Goal: Navigation & Orientation: Find specific page/section

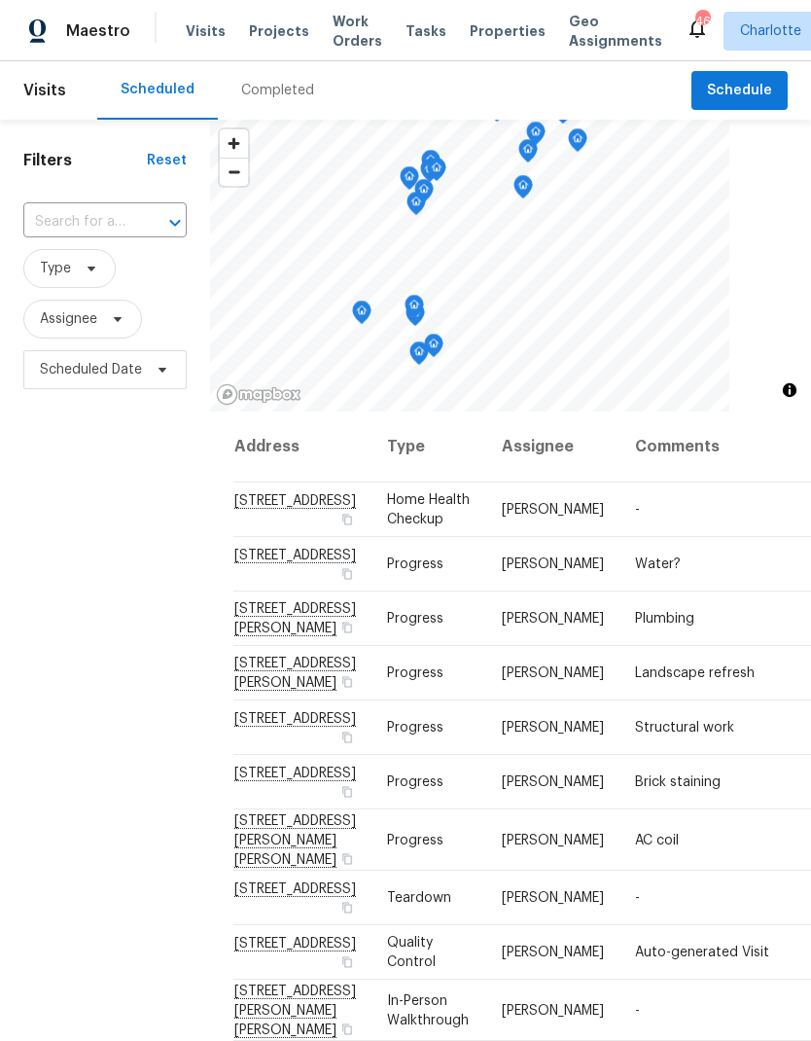
scroll to position [-17, 0]
click at [338, 40] on span "Work Orders" at bounding box center [358, 31] width 50 height 39
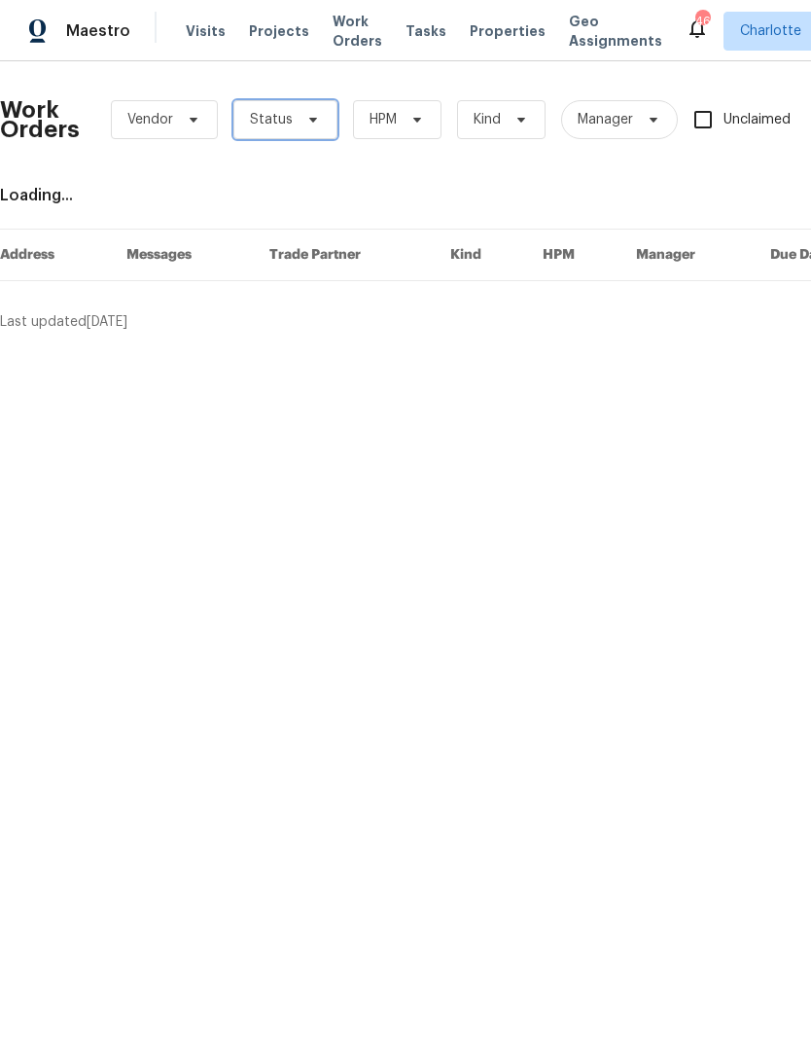
click at [296, 132] on span "Status" at bounding box center [286, 119] width 104 height 39
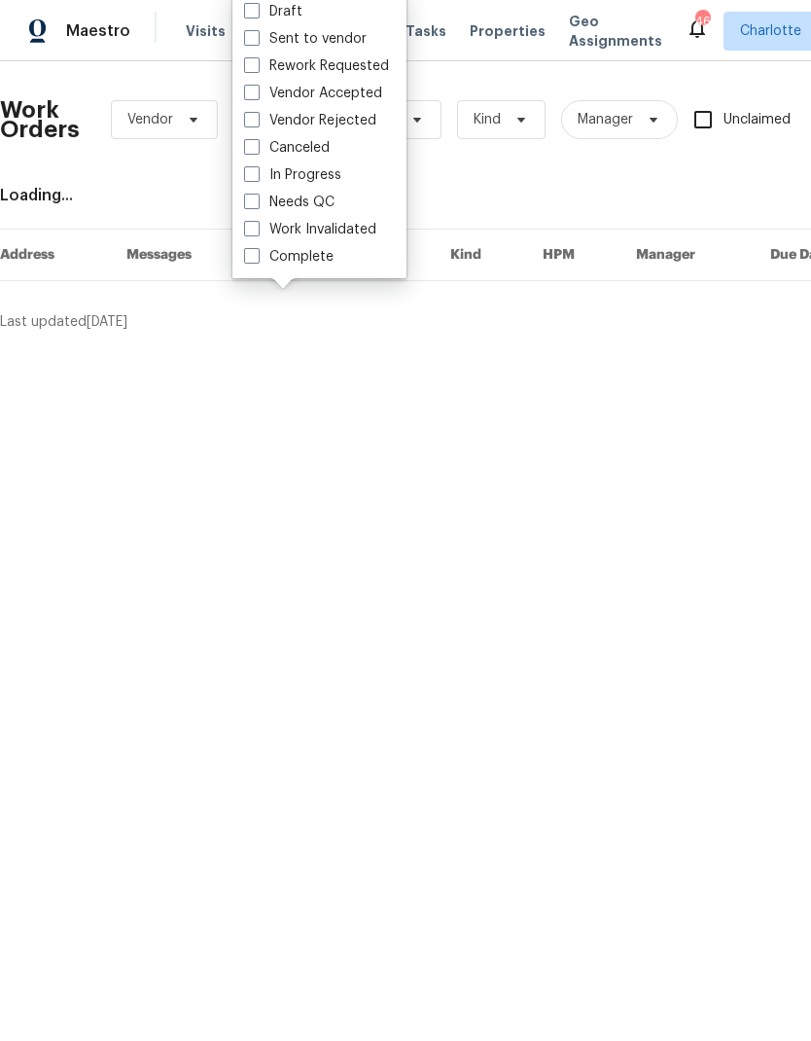
click at [321, 204] on label "Needs QC" at bounding box center [289, 202] width 90 height 19
click at [257, 204] on input "Needs QC" at bounding box center [250, 199] width 13 height 13
checkbox input "true"
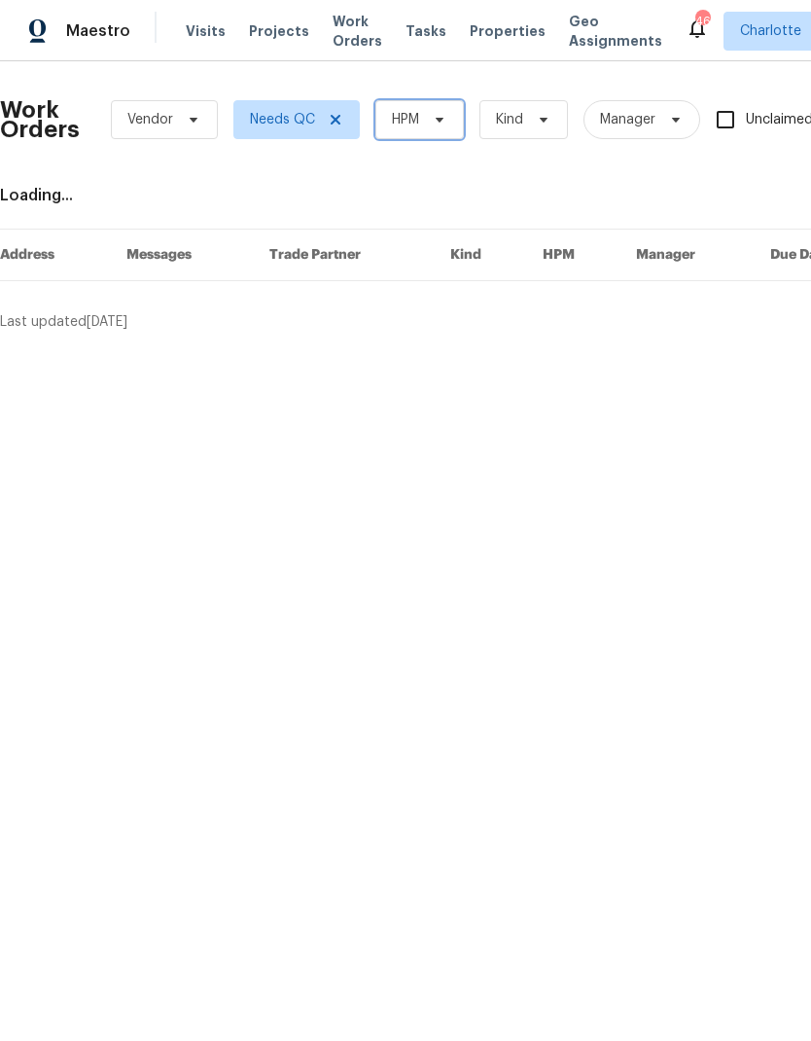
click at [423, 129] on span "HPM" at bounding box center [420, 119] width 89 height 39
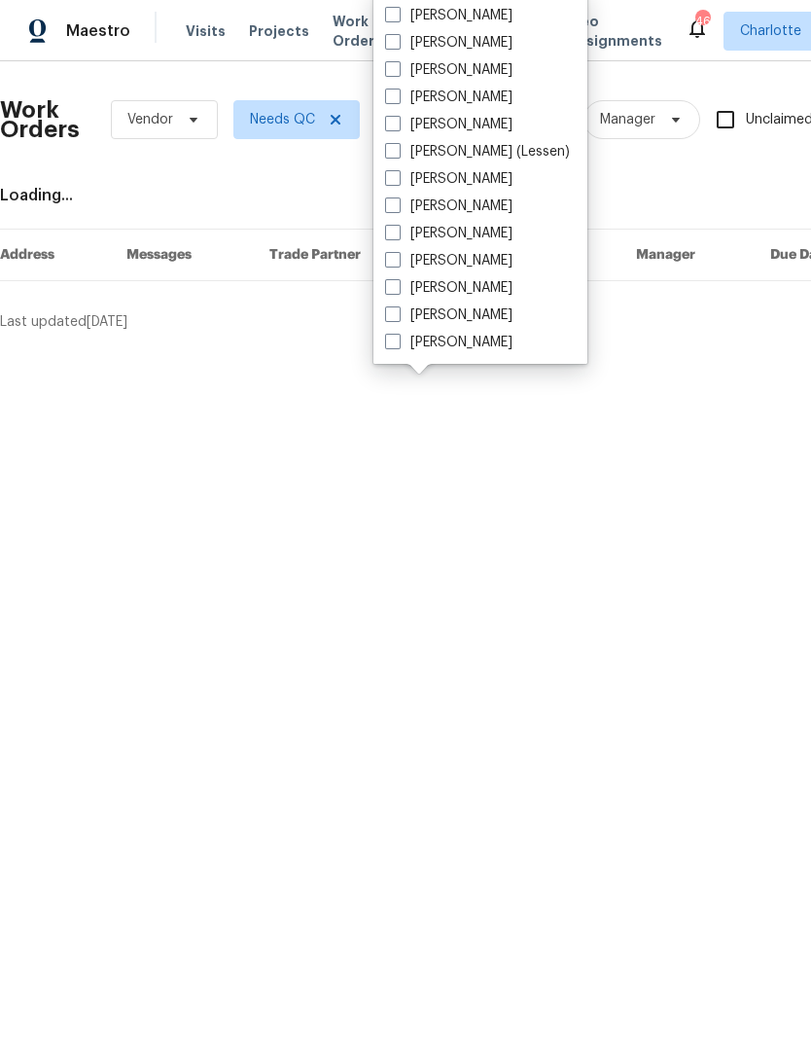
scroll to position [241, 0]
click at [471, 350] on label "[PERSON_NAME]" at bounding box center [448, 342] width 127 height 19
click at [398, 345] on input "[PERSON_NAME]" at bounding box center [391, 339] width 13 height 13
checkbox input "true"
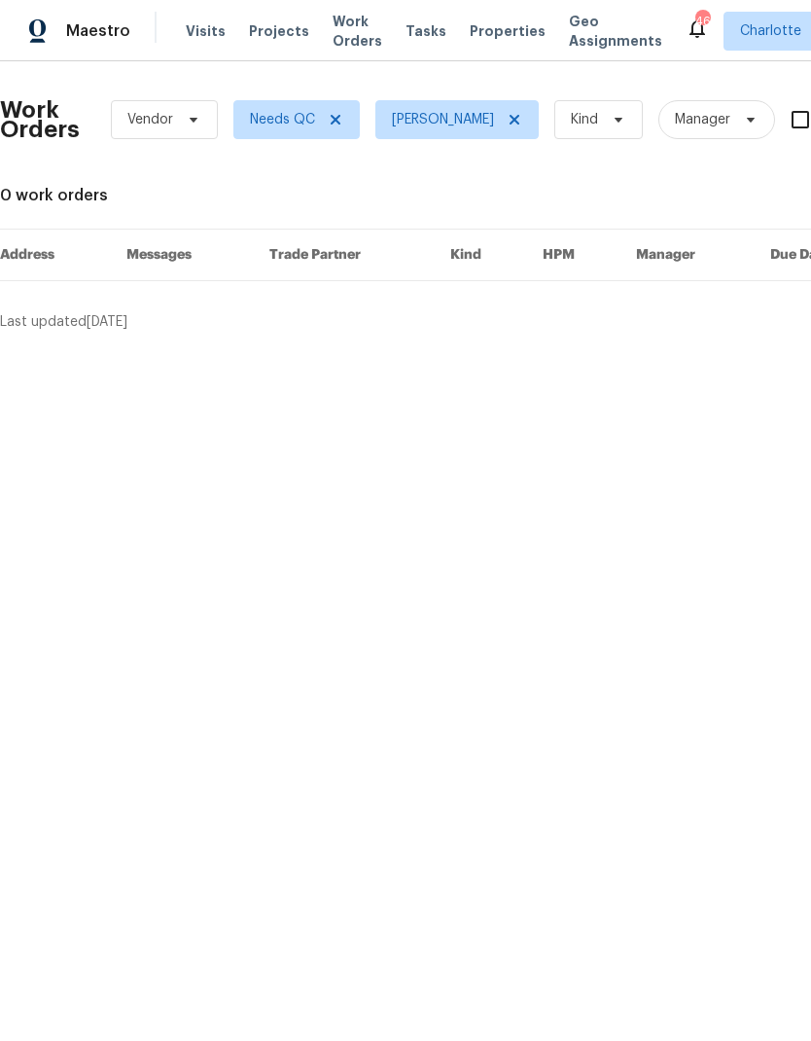
click at [556, 347] on html "Maestro Visits Projects Work Orders Tasks Properties Geo Assignments 46 Charlot…" at bounding box center [405, 173] width 811 height 347
click at [111, 50] on div "Maestro" at bounding box center [65, 31] width 130 height 39
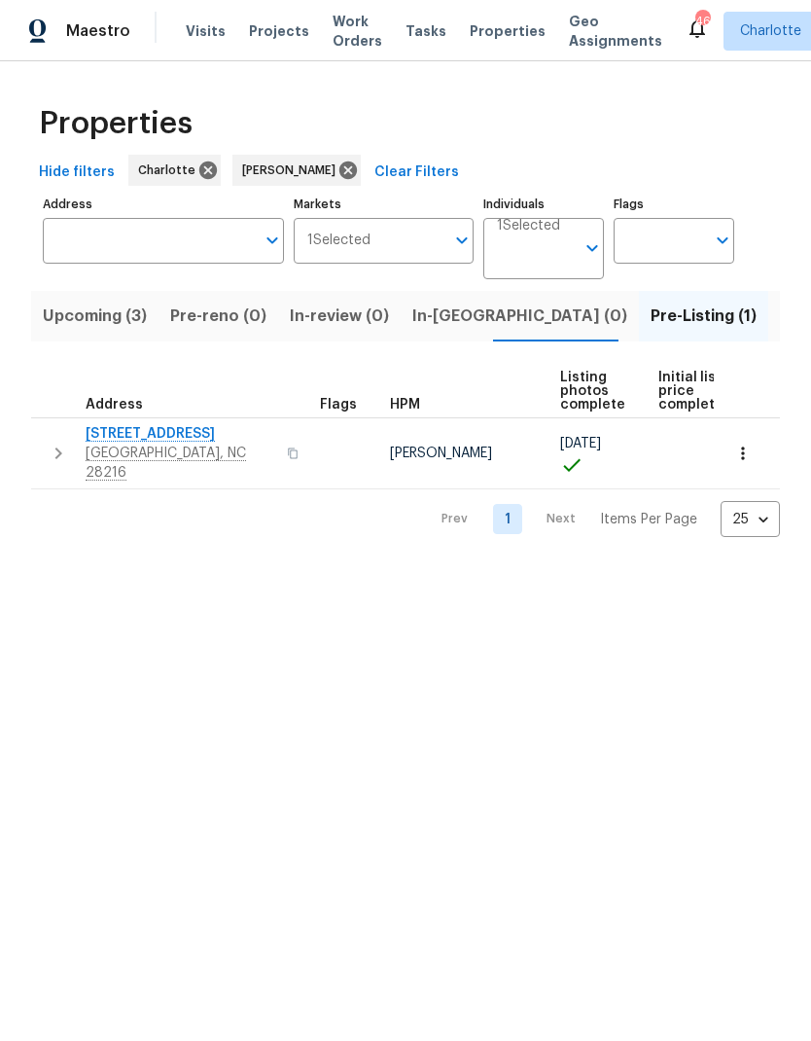
scroll to position [0, 38]
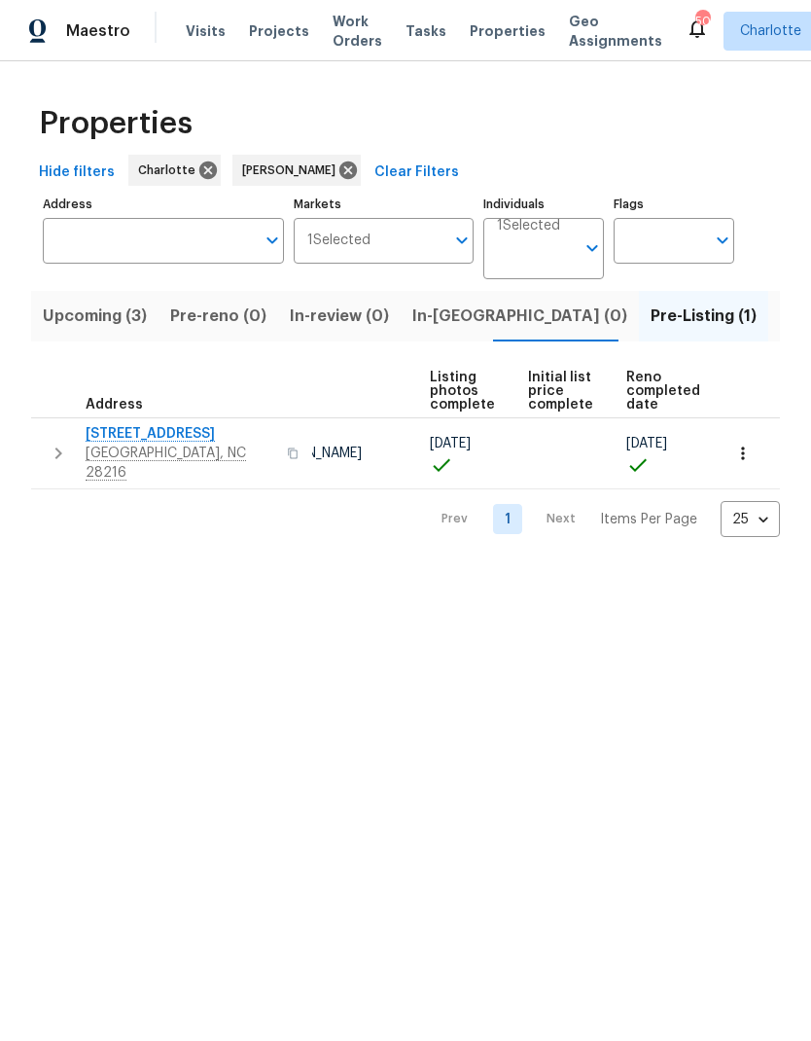
scroll to position [0, 129]
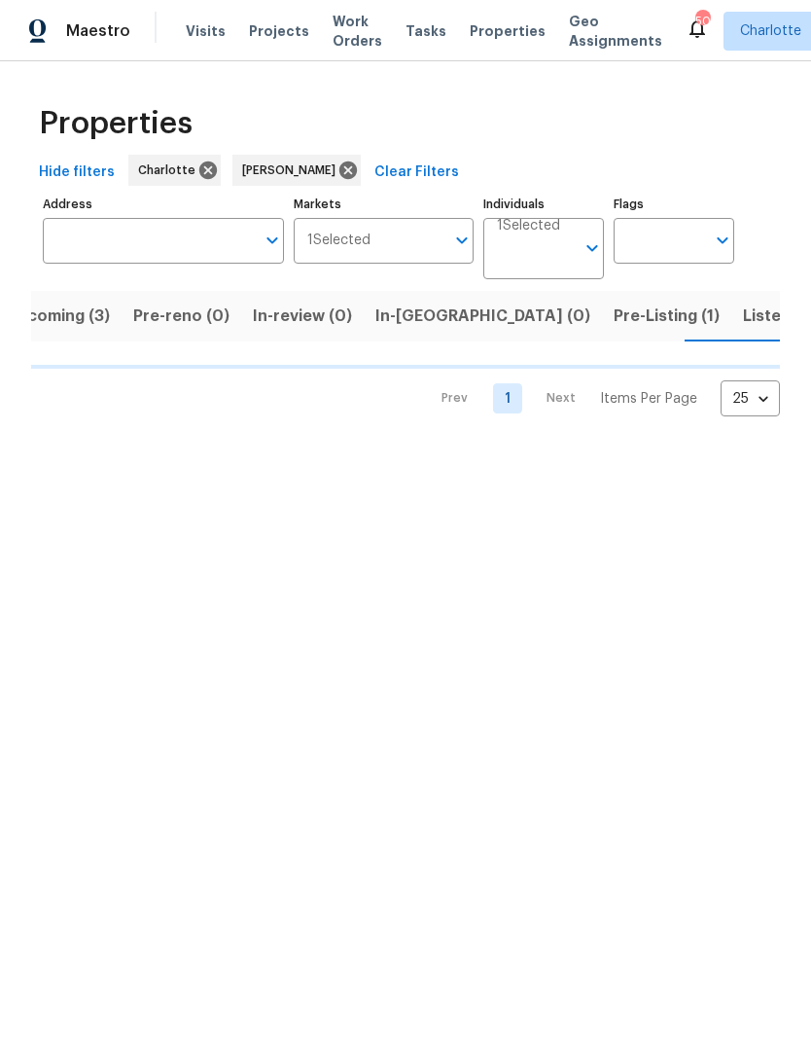
scroll to position [0, 38]
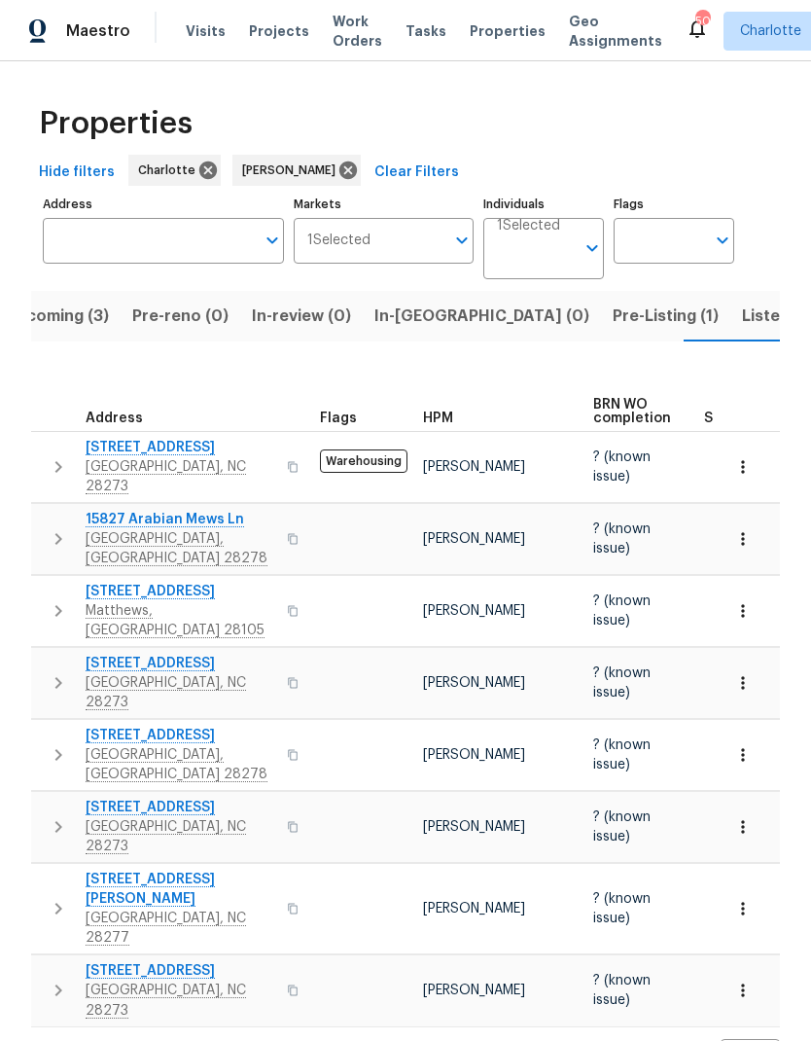
click at [601, 337] on button "Pre-Listing (1)" at bounding box center [665, 316] width 129 height 51
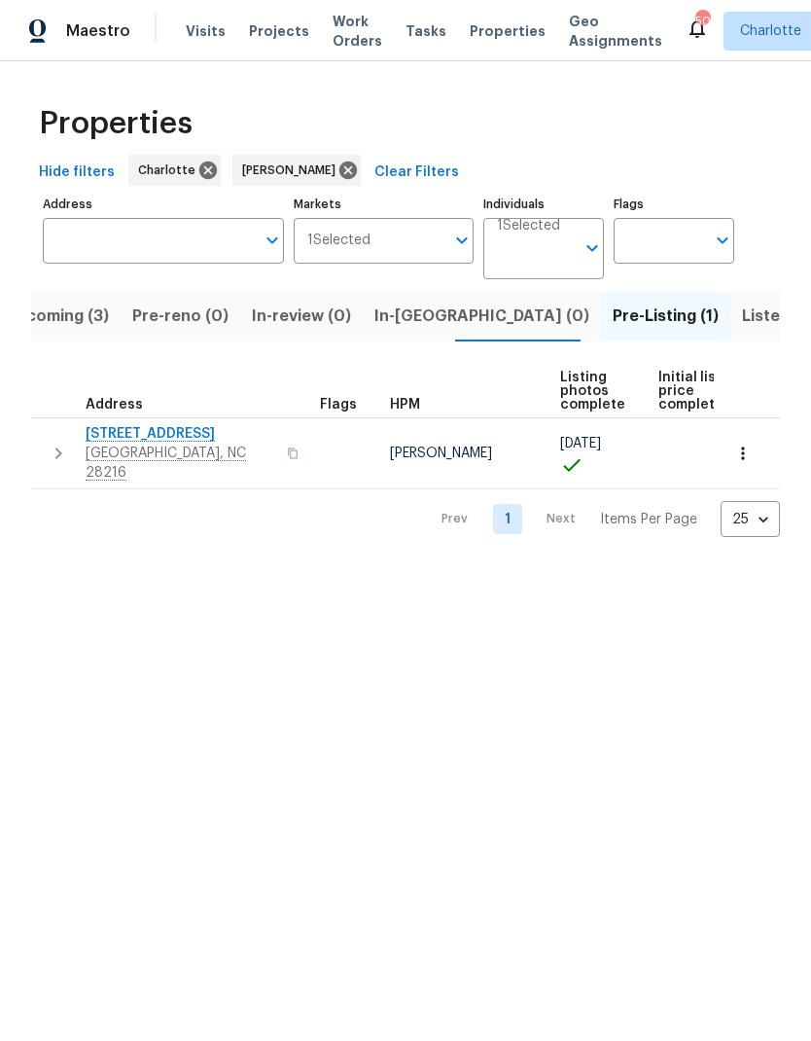
click at [53, 316] on span "Upcoming (3)" at bounding box center [57, 316] width 104 height 27
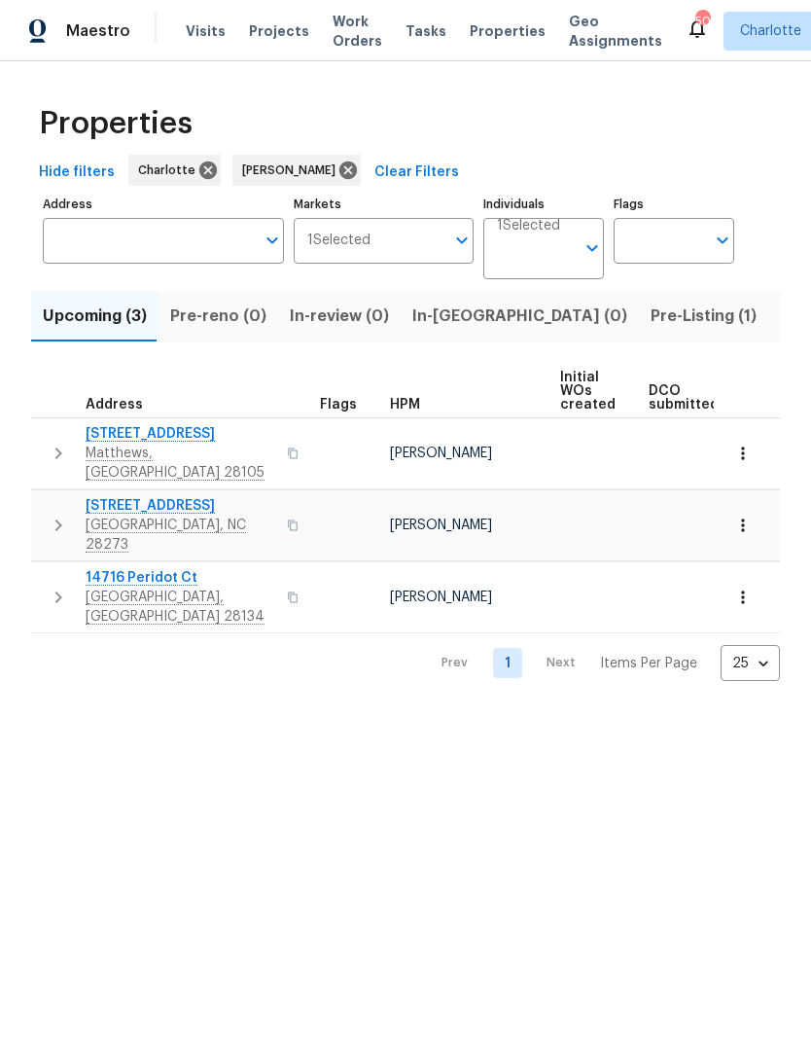
click at [651, 328] on span "Pre-Listing (1)" at bounding box center [704, 316] width 106 height 27
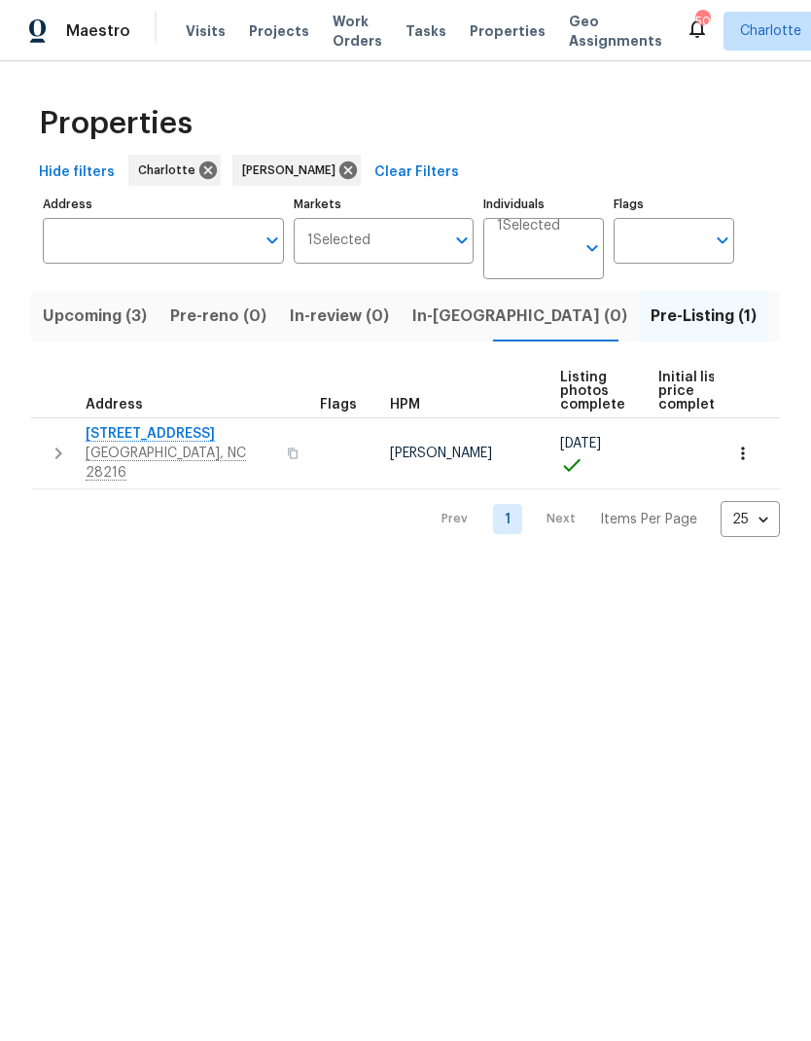
click at [485, 326] on button "In-reno (0)" at bounding box center [520, 316] width 238 height 51
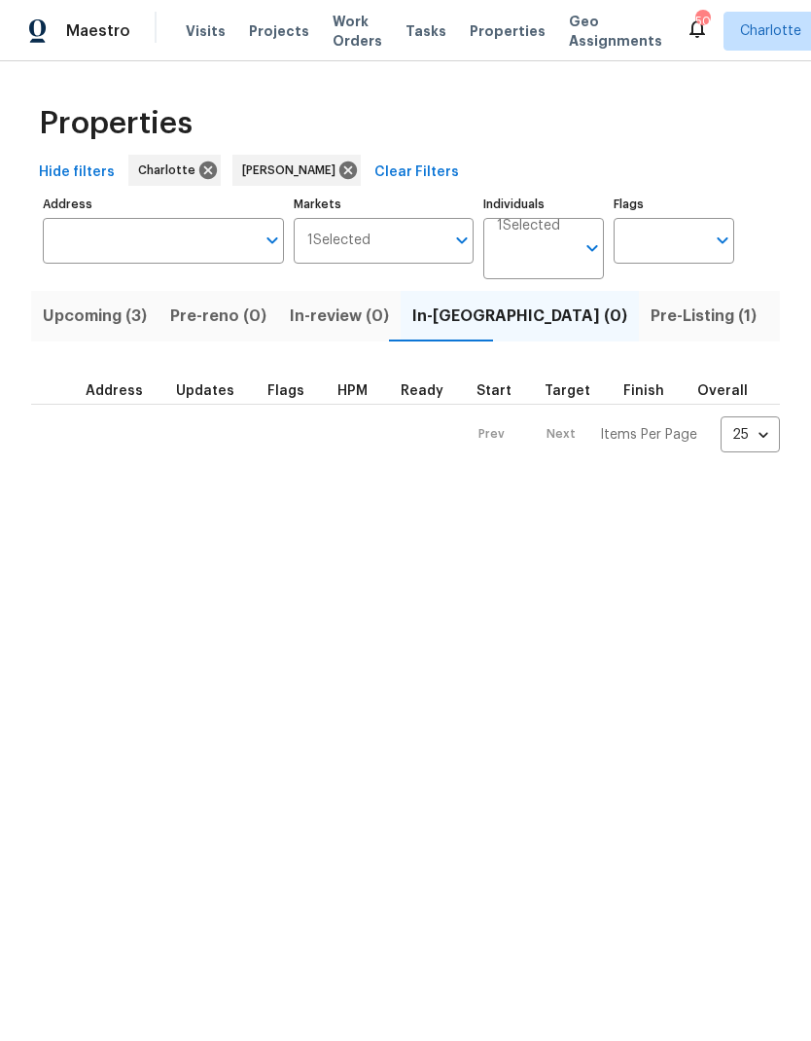
click at [62, 323] on span "Upcoming (3)" at bounding box center [95, 316] width 104 height 27
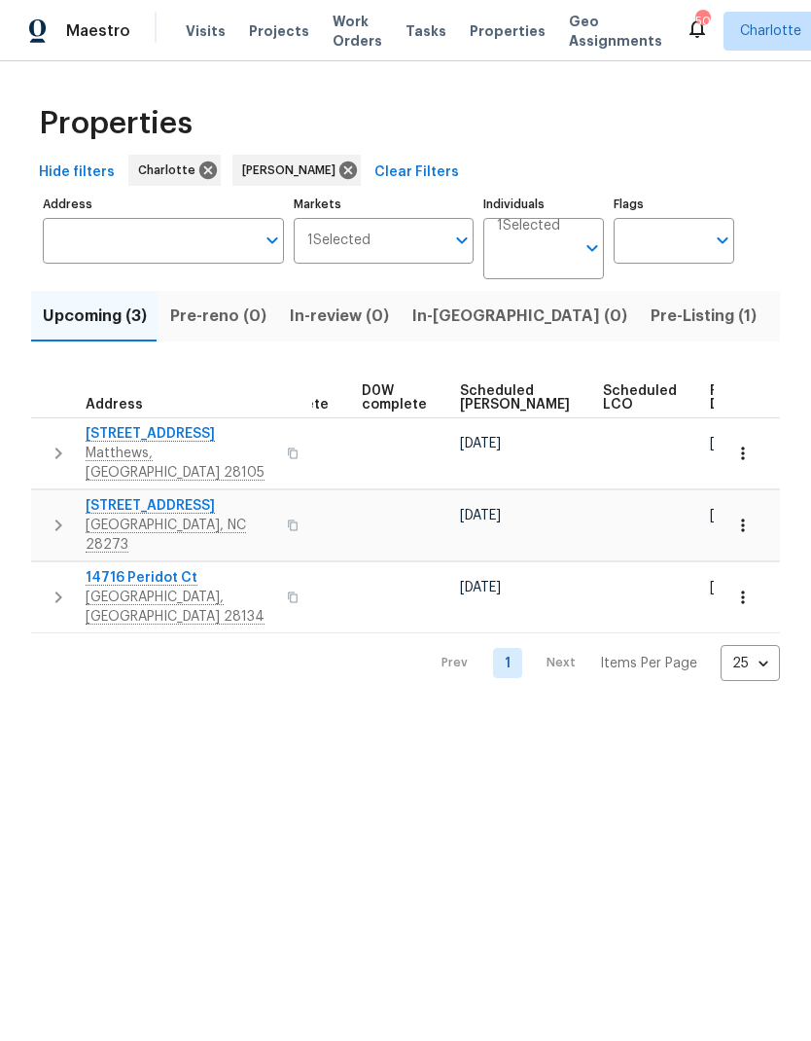
scroll to position [0, 487]
click at [711, 403] on span "Ready Date" at bounding box center [732, 397] width 43 height 27
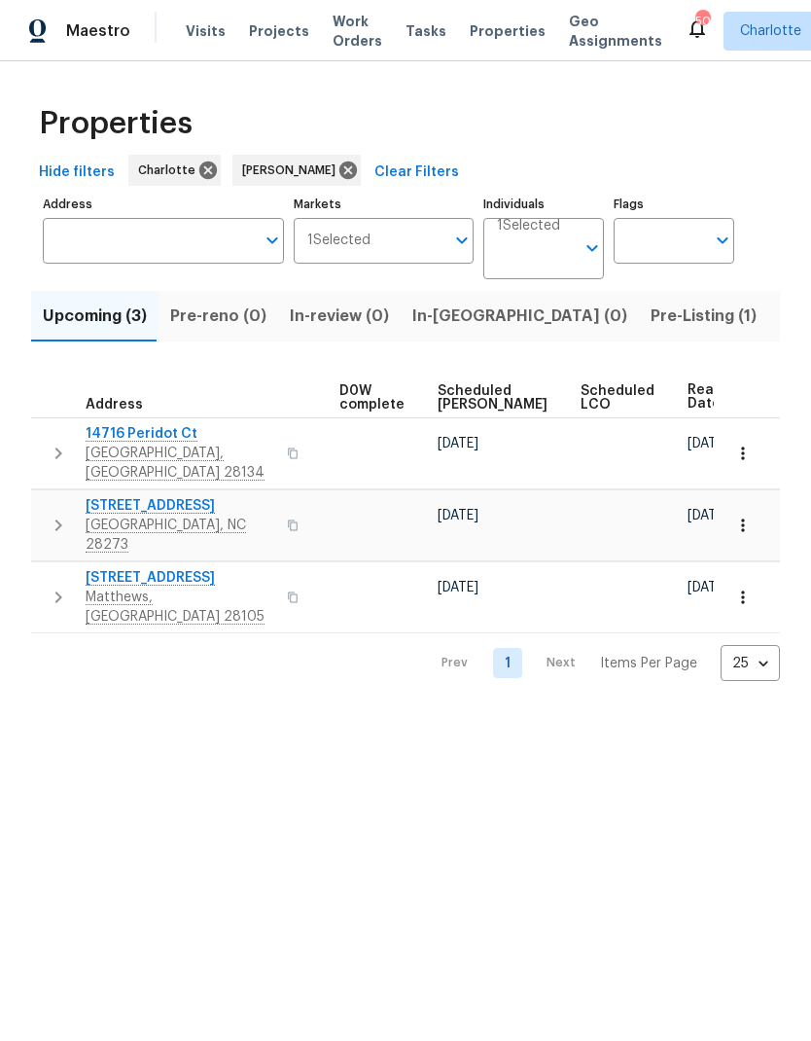
scroll to position [0, 161]
